Goal: Transaction & Acquisition: Obtain resource

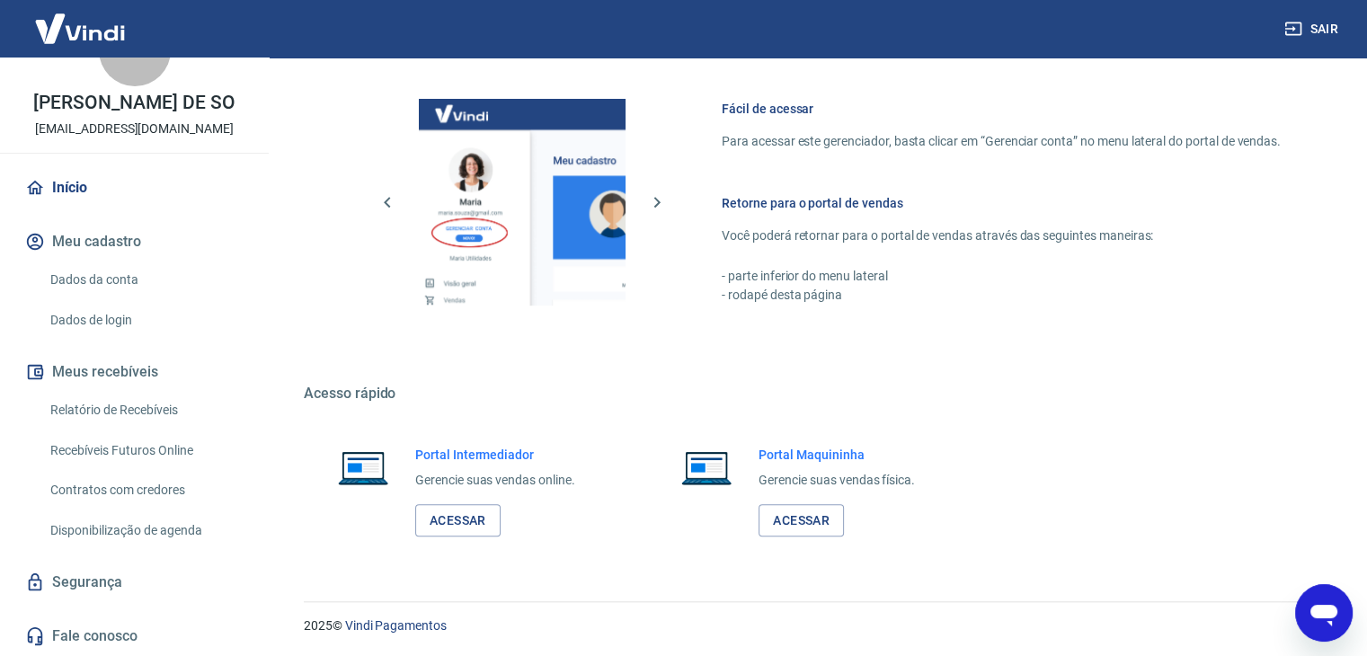
scroll to position [76, 0]
click at [140, 414] on link "Relatório de Recebíveis" at bounding box center [145, 410] width 204 height 37
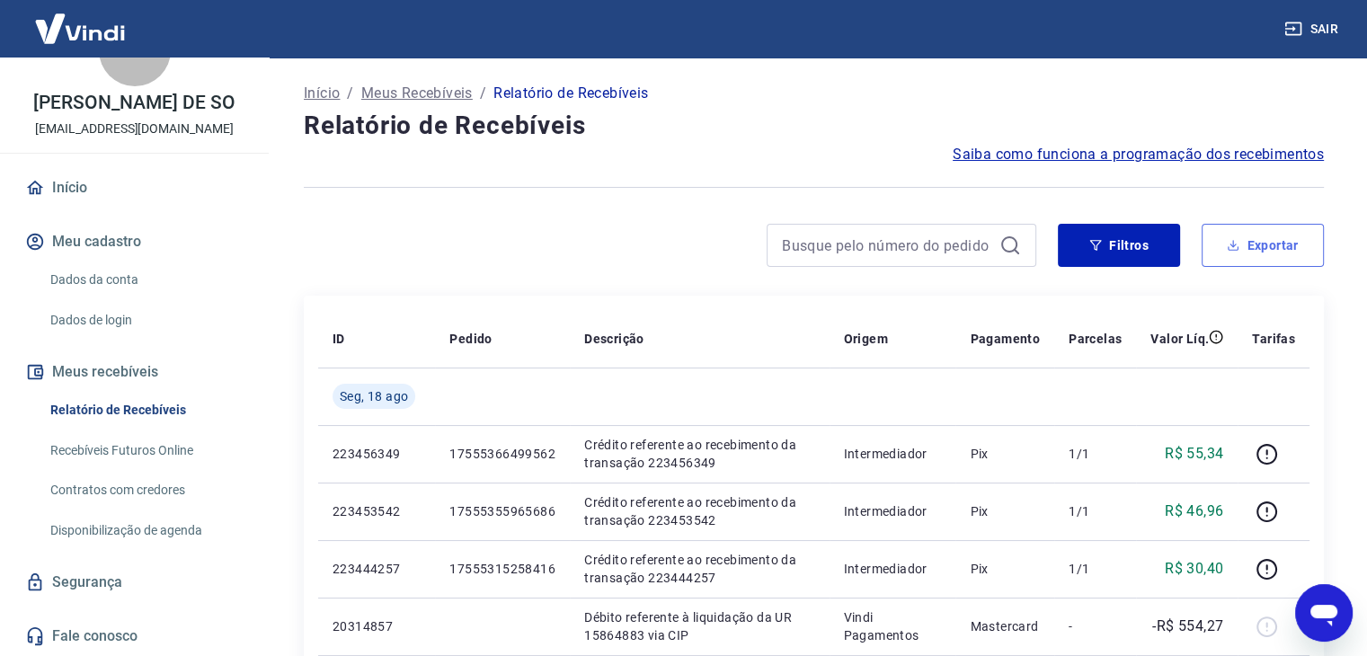
click at [1278, 236] on button "Exportar" at bounding box center [1263, 245] width 122 height 43
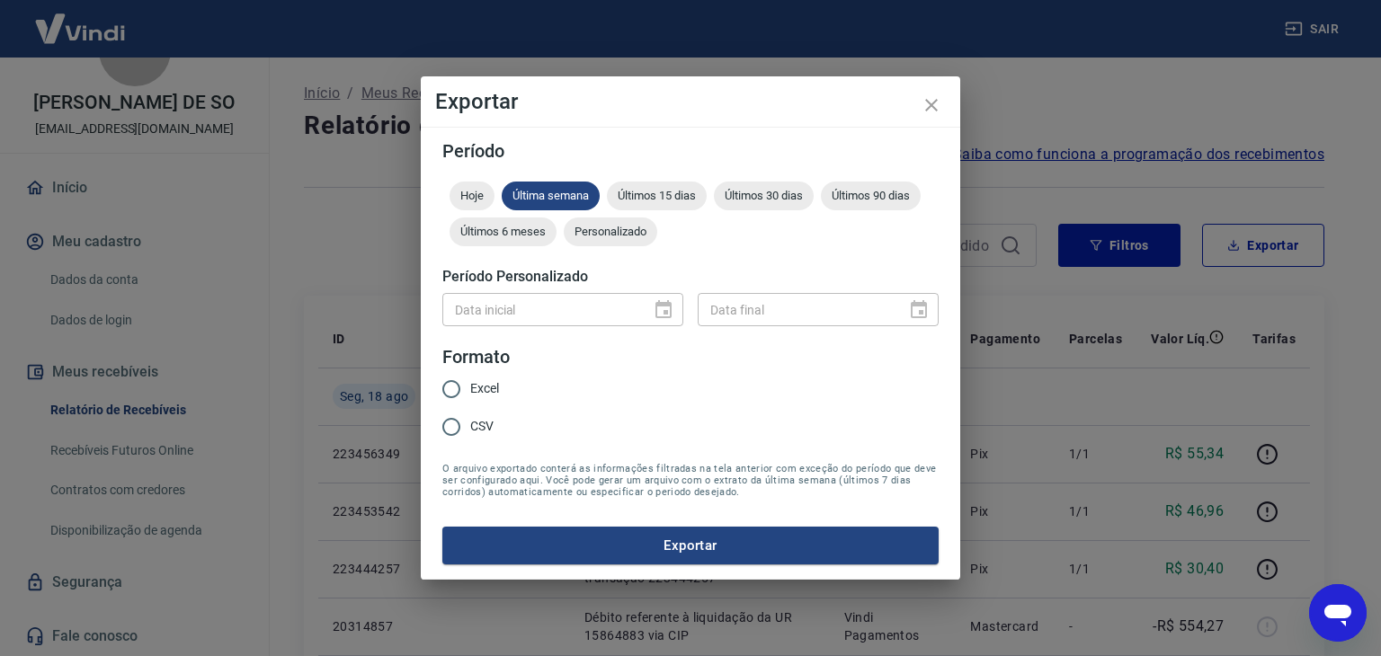
click at [479, 387] on span "Excel" at bounding box center [484, 388] width 29 height 19
click at [470, 387] on input "Excel" at bounding box center [451, 389] width 38 height 38
radio input "true"
click at [765, 191] on span "Últimos 30 dias" at bounding box center [764, 195] width 100 height 13
click at [638, 540] on button "Exportar" at bounding box center [690, 546] width 496 height 38
